Goal: Task Accomplishment & Management: Use online tool/utility

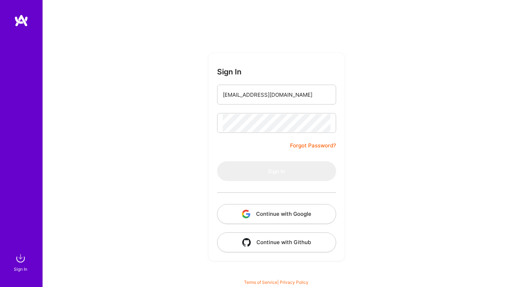
type input "[EMAIL_ADDRESS][DOMAIN_NAME]"
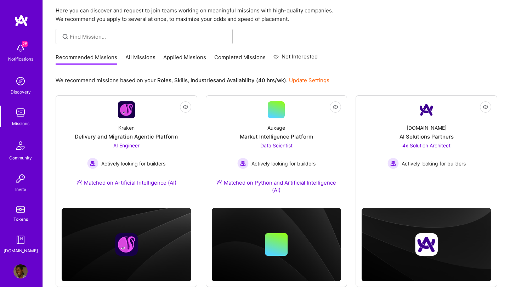
scroll to position [34, 0]
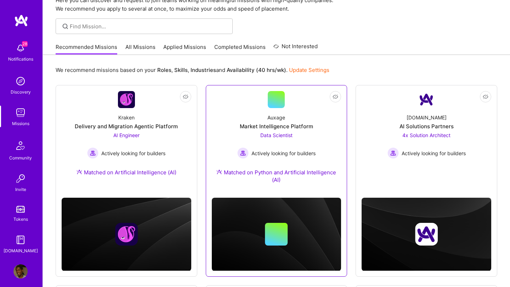
click at [263, 136] on span "Data Scientist" at bounding box center [276, 135] width 32 height 6
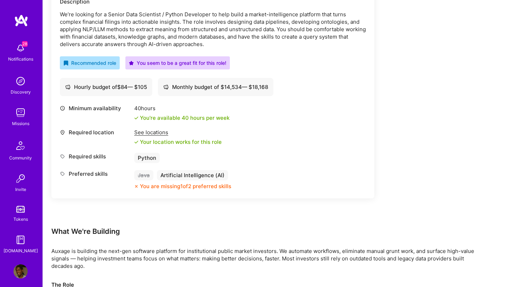
scroll to position [230, 0]
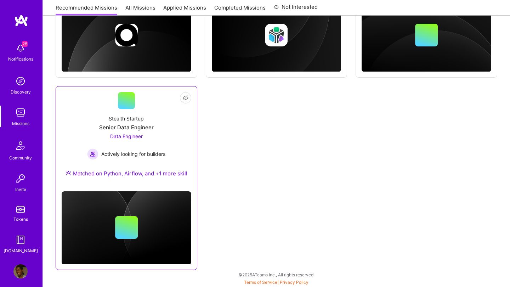
scroll to position [441, 0]
click at [133, 136] on span "Data Engineer" at bounding box center [126, 136] width 33 height 6
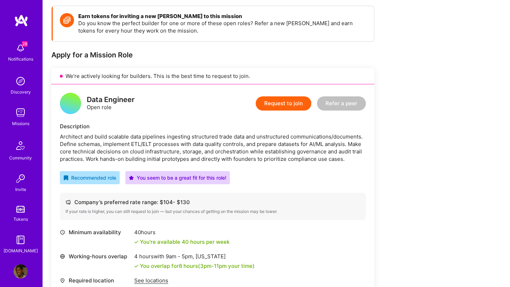
scroll to position [48, 0]
